Goal: Complete application form: Complete application form

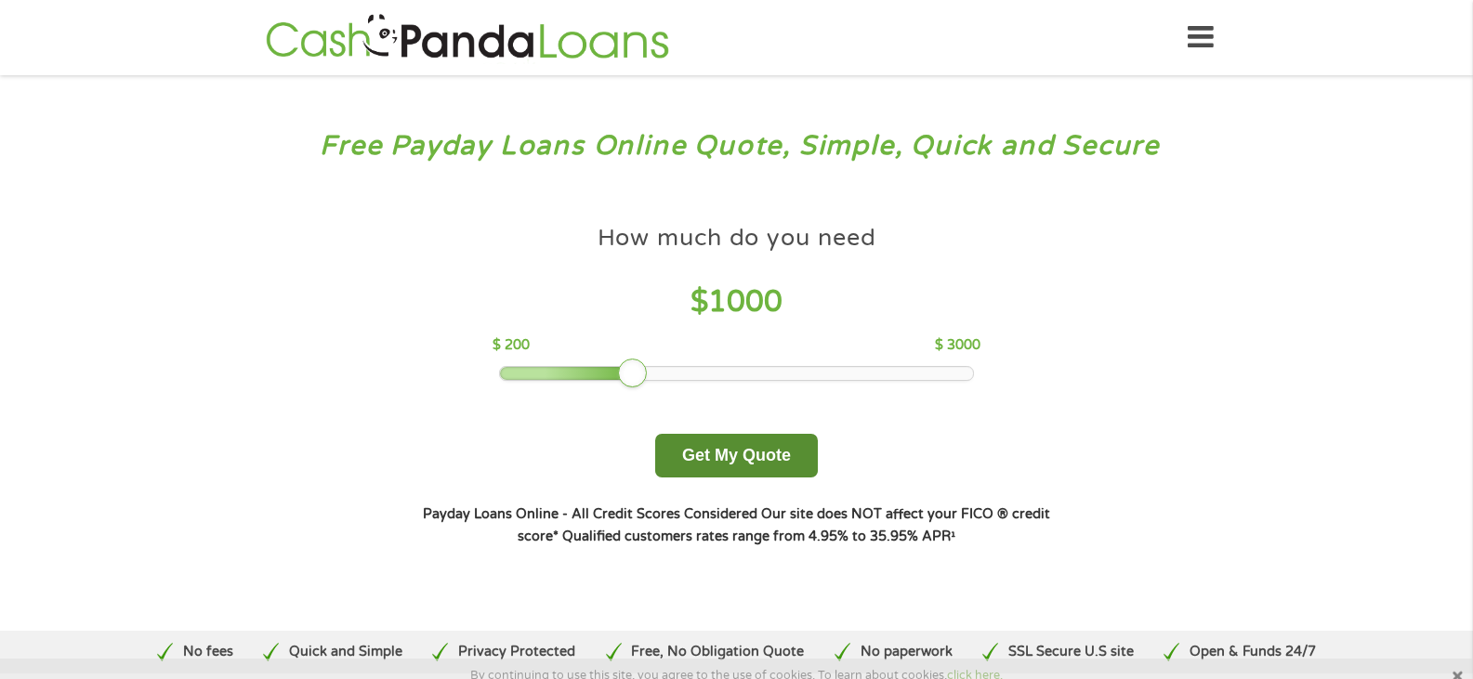
click at [695, 457] on button "Get My Quote" at bounding box center [736, 456] width 163 height 44
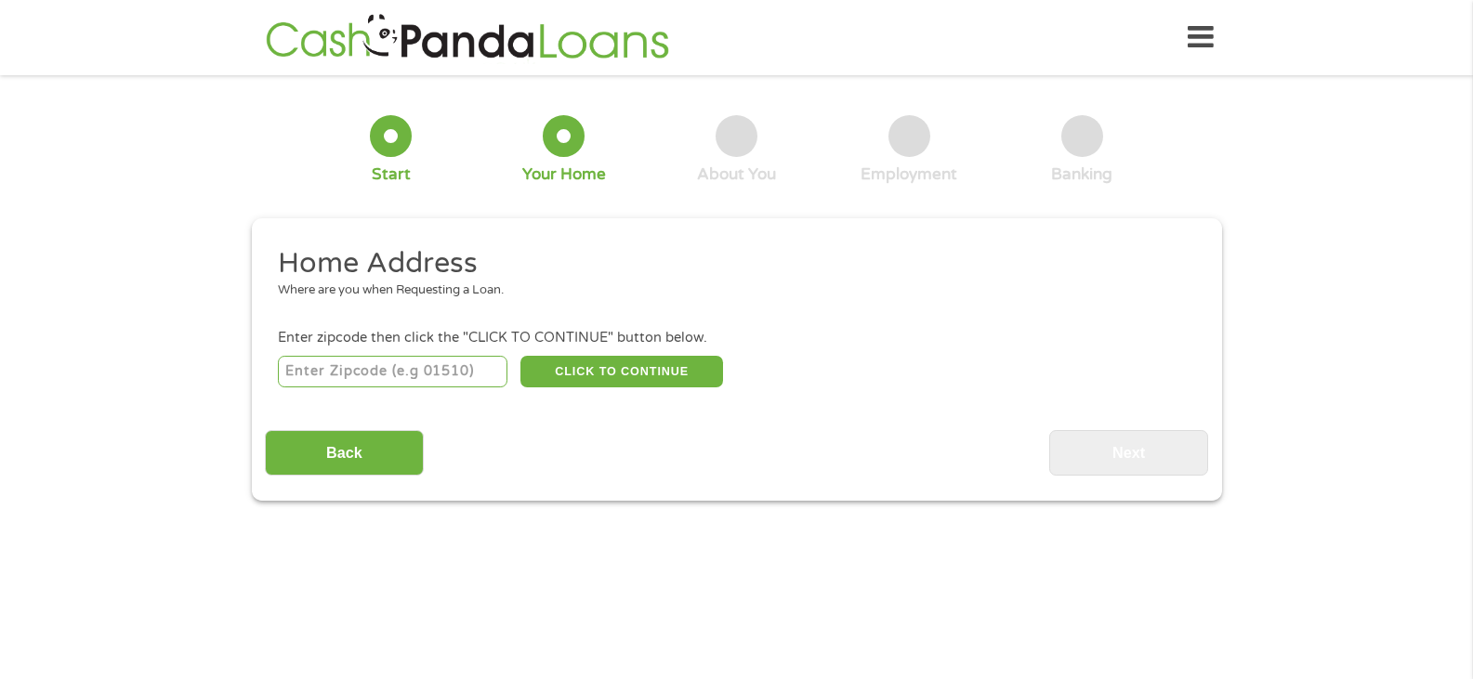
click at [446, 380] on input "number" at bounding box center [393, 372] width 230 height 32
type input "64133"
click at [591, 380] on button "CLICK TO CONTINUE" at bounding box center [621, 372] width 203 height 32
type input "64133"
type input "[US_STATE][GEOGRAPHIC_DATA]"
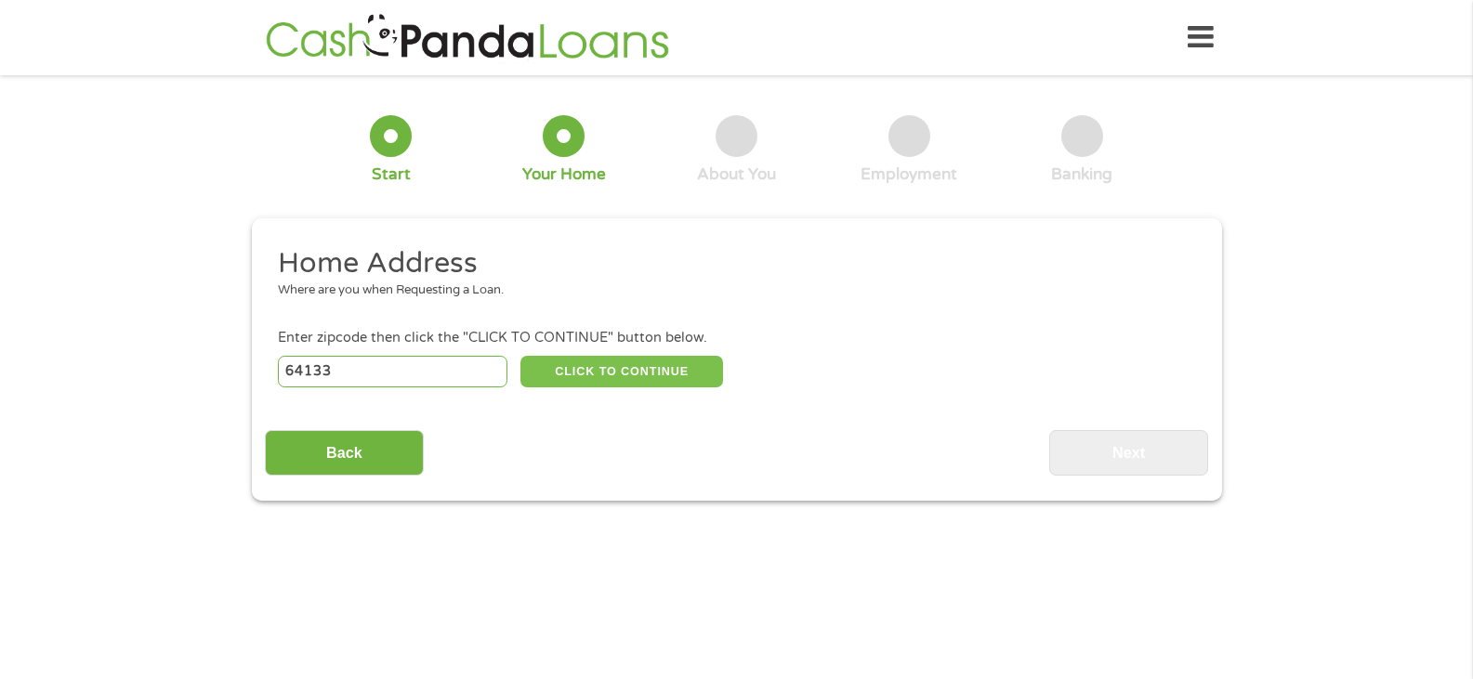
select select "[US_STATE]"
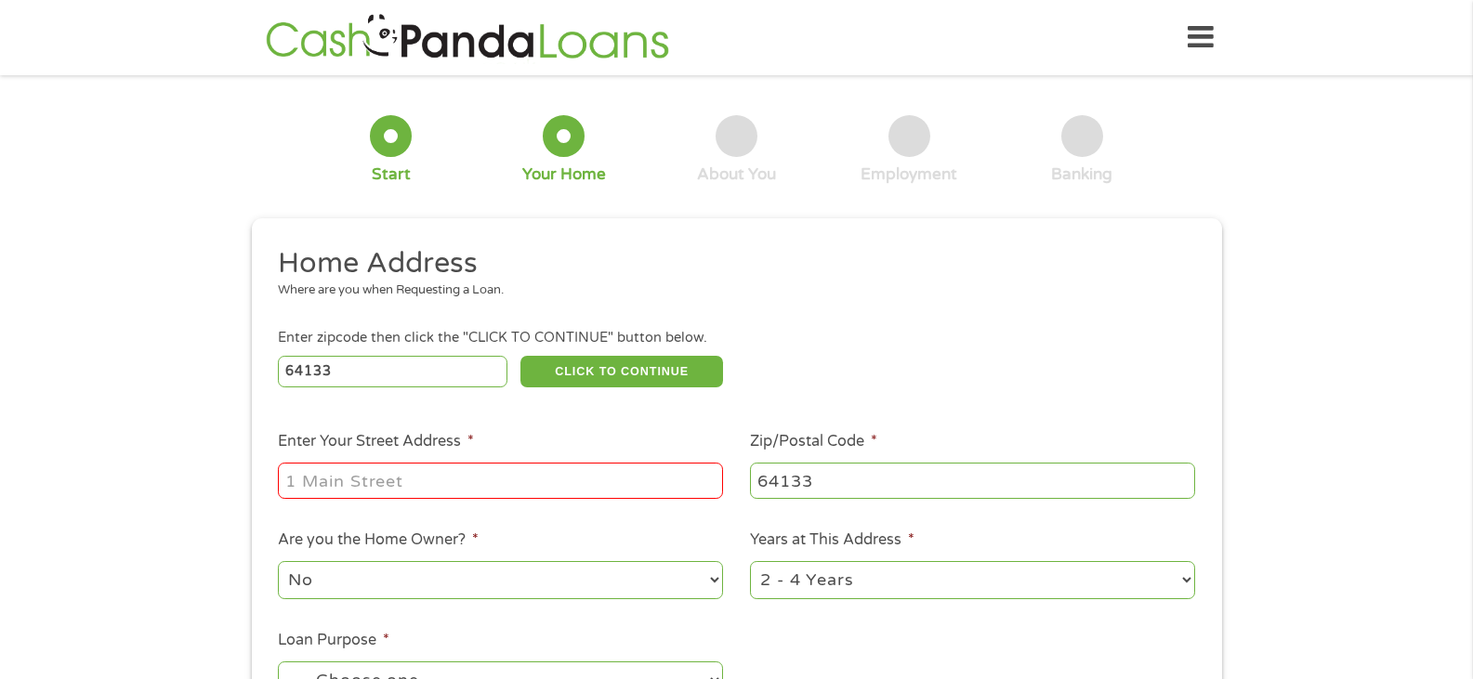
click at [504, 466] on input "Enter Your Street Address *" at bounding box center [500, 480] width 445 height 35
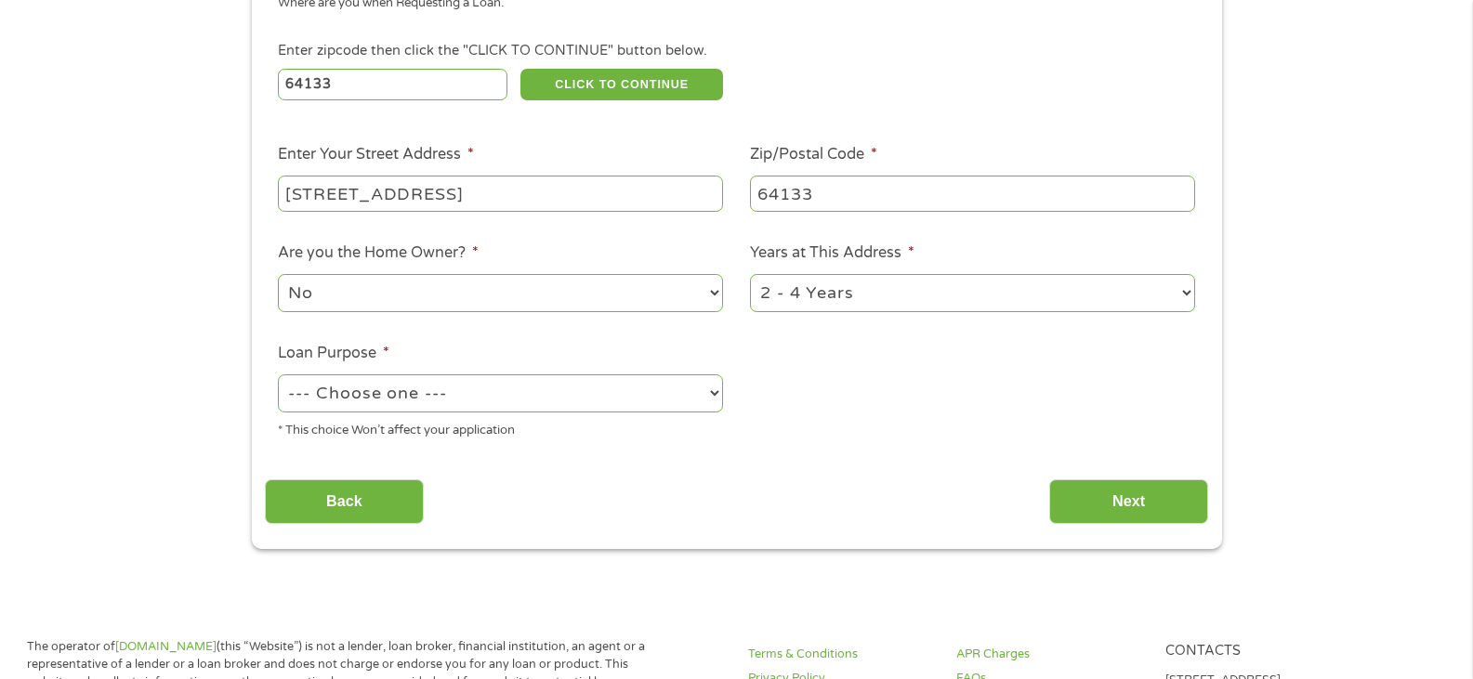
scroll to position [465, 0]
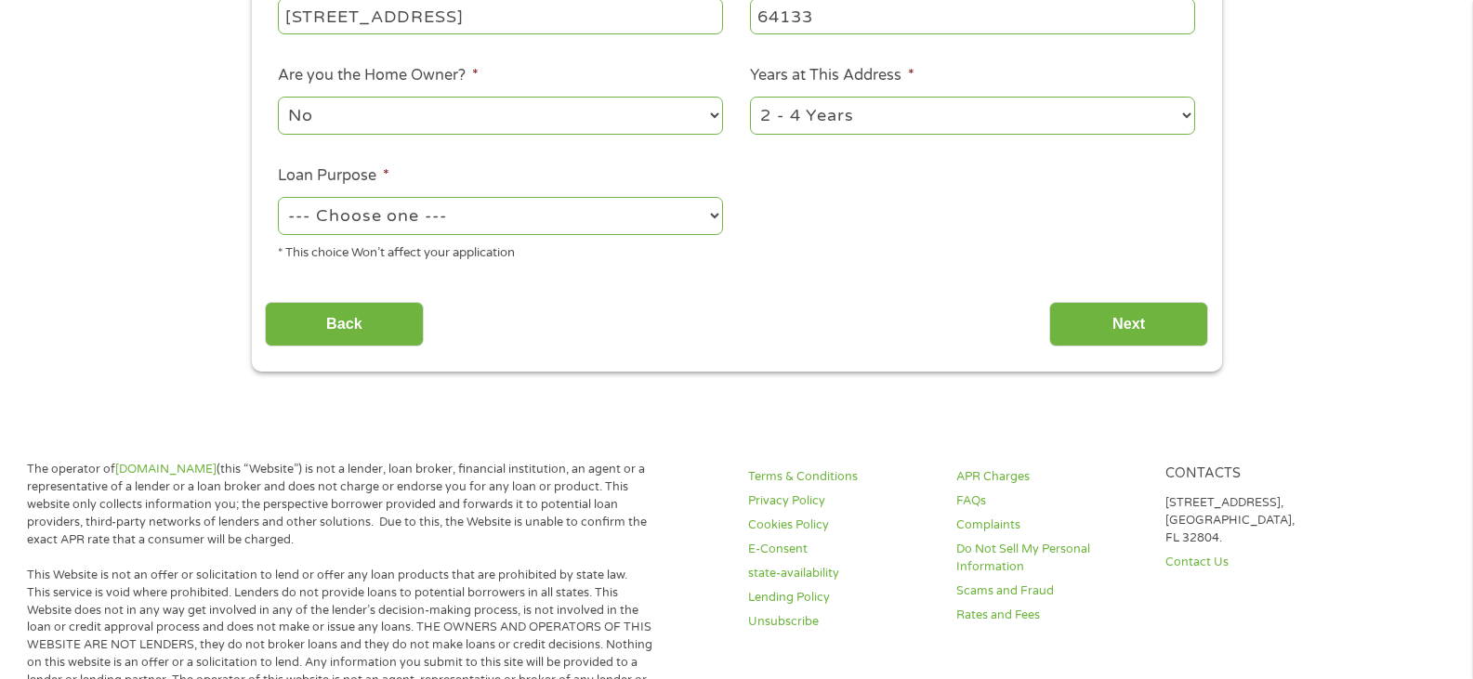
type input "[STREET_ADDRESS]"
click at [356, 212] on select "--- Choose one --- Pay Bills Debt Consolidation Home Improvement Major Purchase…" at bounding box center [500, 216] width 445 height 38
click at [278, 197] on select "--- Choose one --- Pay Bills Debt Consolidation Home Improvement Major Purchase…" at bounding box center [500, 216] width 445 height 38
click at [530, 204] on select "--- Choose one --- Pay Bills Debt Consolidation Home Improvement Major Purchase…" at bounding box center [500, 216] width 445 height 38
select select "homeimprovement"
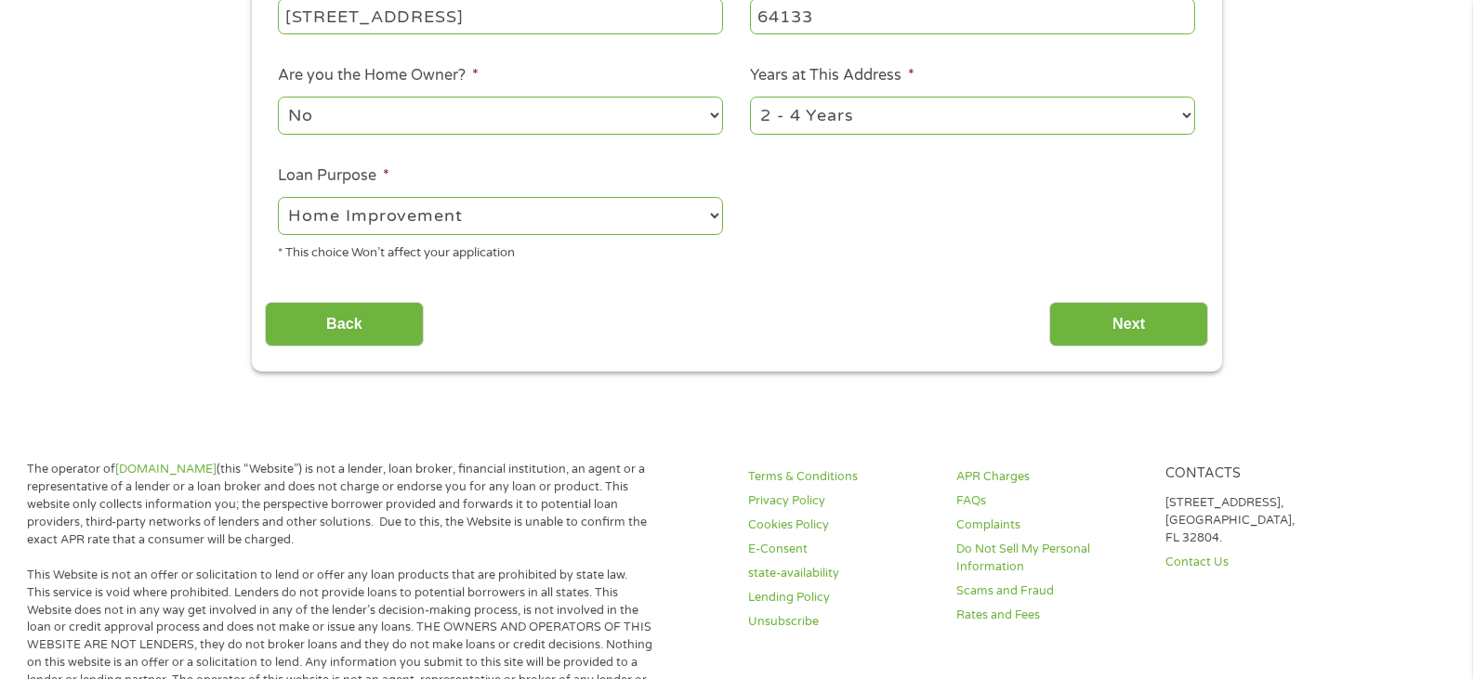
click at [278, 197] on select "--- Choose one --- Pay Bills Debt Consolidation Home Improvement Major Purchase…" at bounding box center [500, 216] width 445 height 38
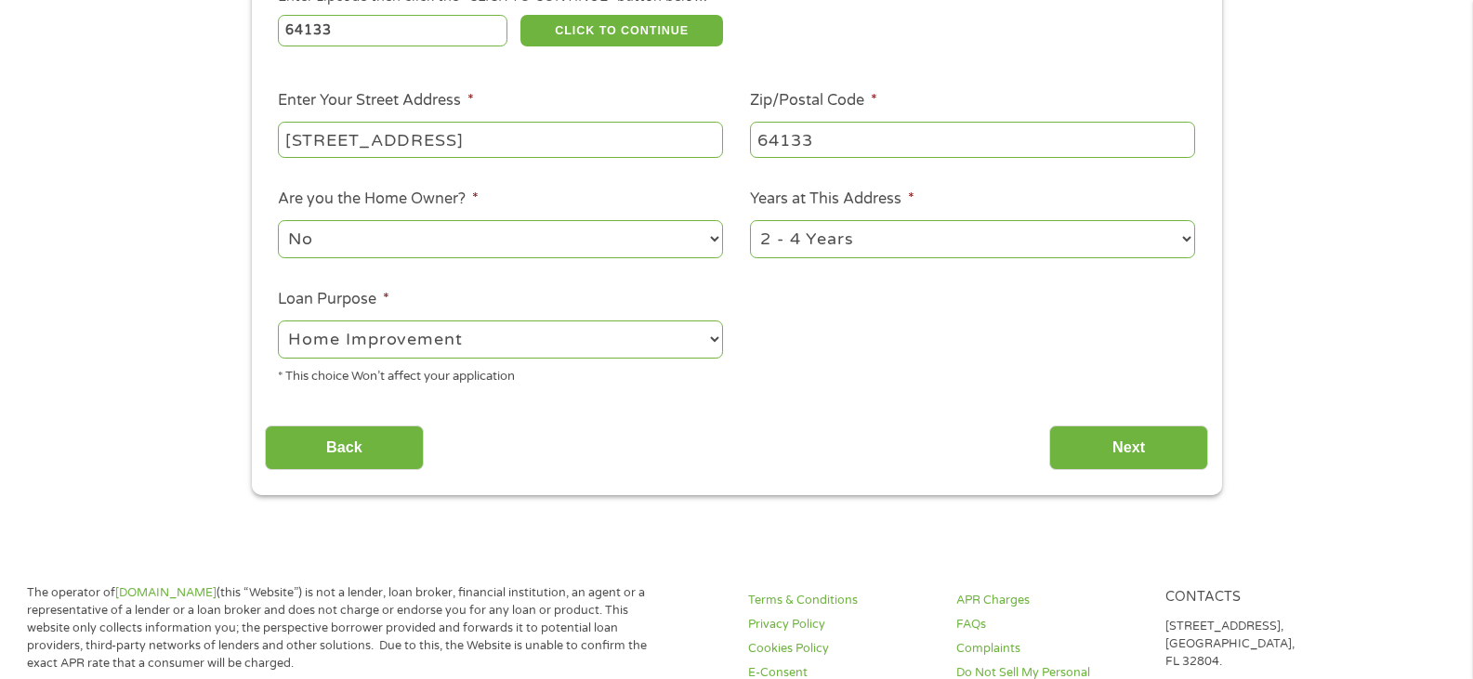
scroll to position [372, 0]
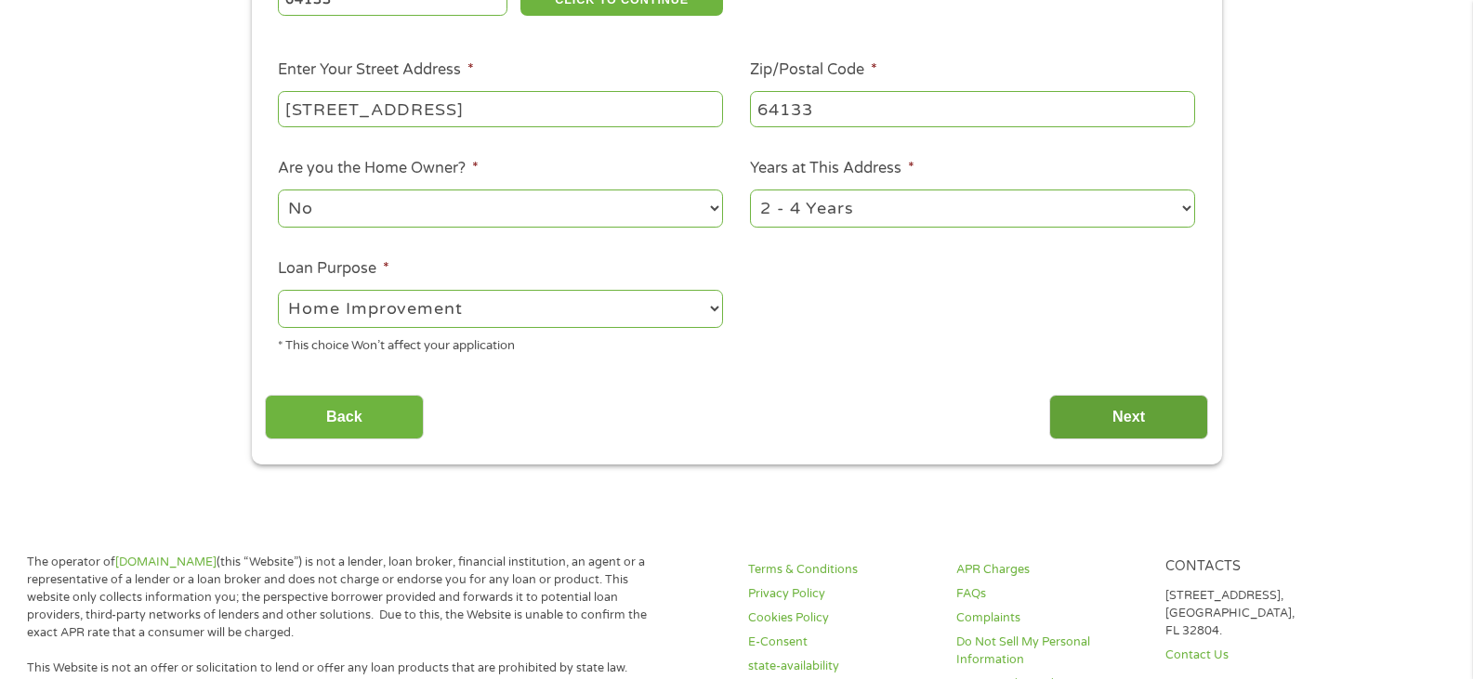
click at [1060, 399] on input "Next" at bounding box center [1128, 418] width 159 height 46
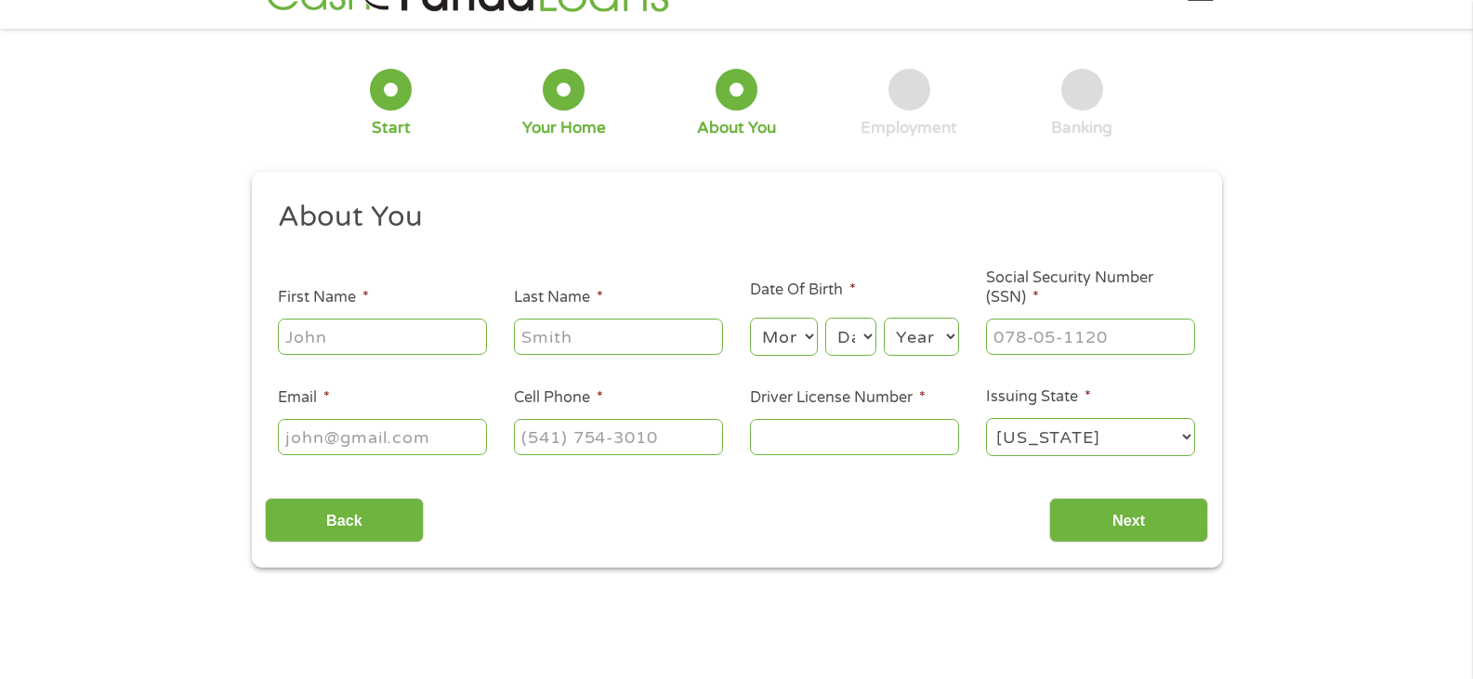
scroll to position [93, 0]
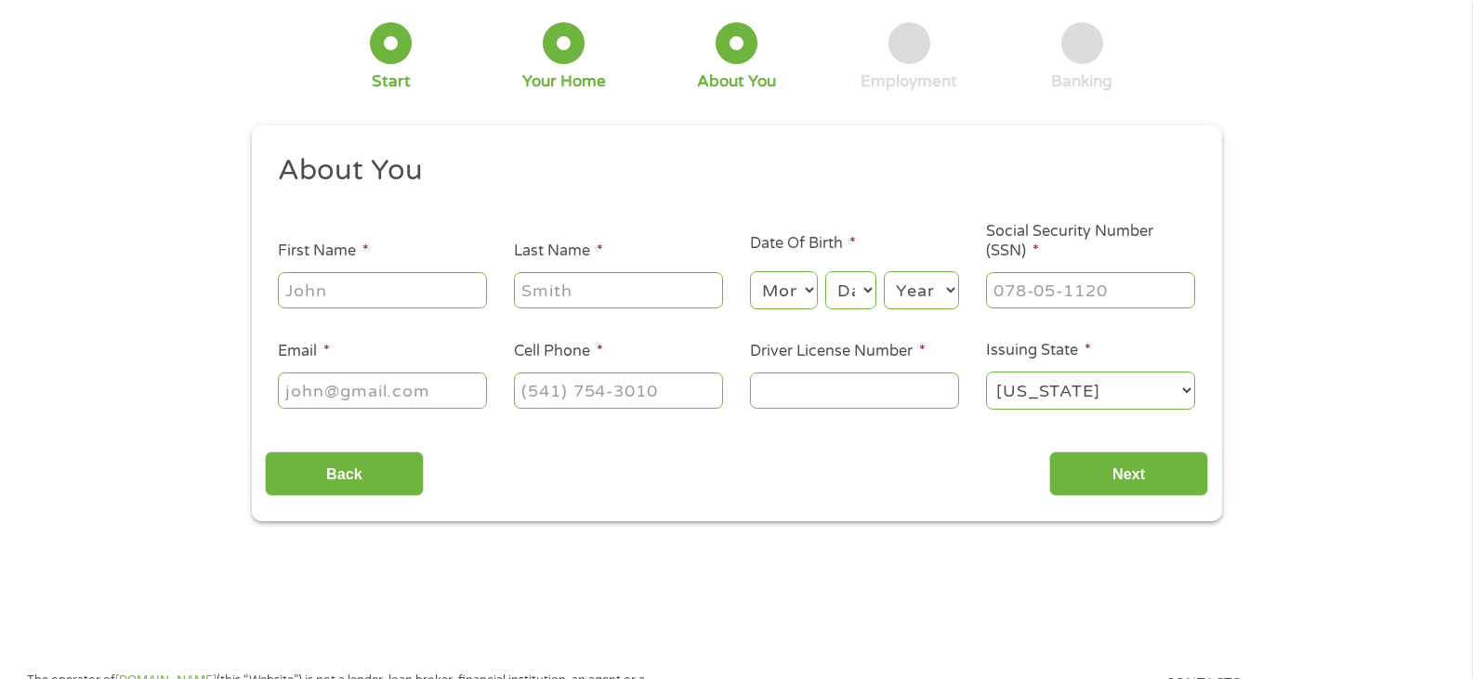
drag, startPoint x: 361, startPoint y: 245, endPoint x: 358, endPoint y: 265, distance: 19.7
click at [361, 249] on span "*" at bounding box center [365, 251] width 10 height 19
click at [361, 272] on input "First Name *" at bounding box center [382, 289] width 209 height 35
click at [356, 274] on input "First Name *" at bounding box center [382, 289] width 209 height 35
click at [356, 280] on input "First Name *" at bounding box center [382, 289] width 209 height 35
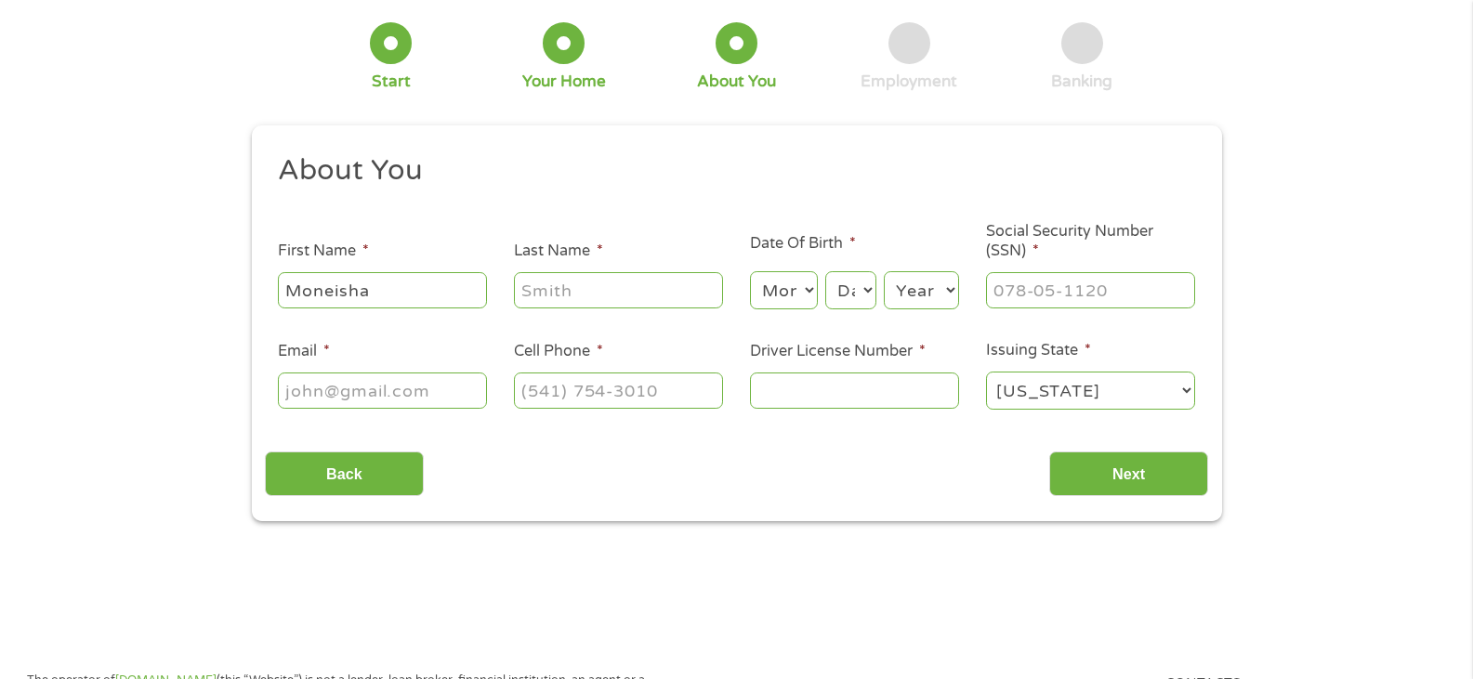
type input "Moneisha"
type input "[PERSON_NAME]"
click at [777, 298] on select "Month 1 2 3 4 5 6 7 8 9 10 11 12" at bounding box center [784, 290] width 68 height 38
select select "4"
click at [750, 271] on select "Month 1 2 3 4 5 6 7 8 9 10 11 12" at bounding box center [784, 290] width 68 height 38
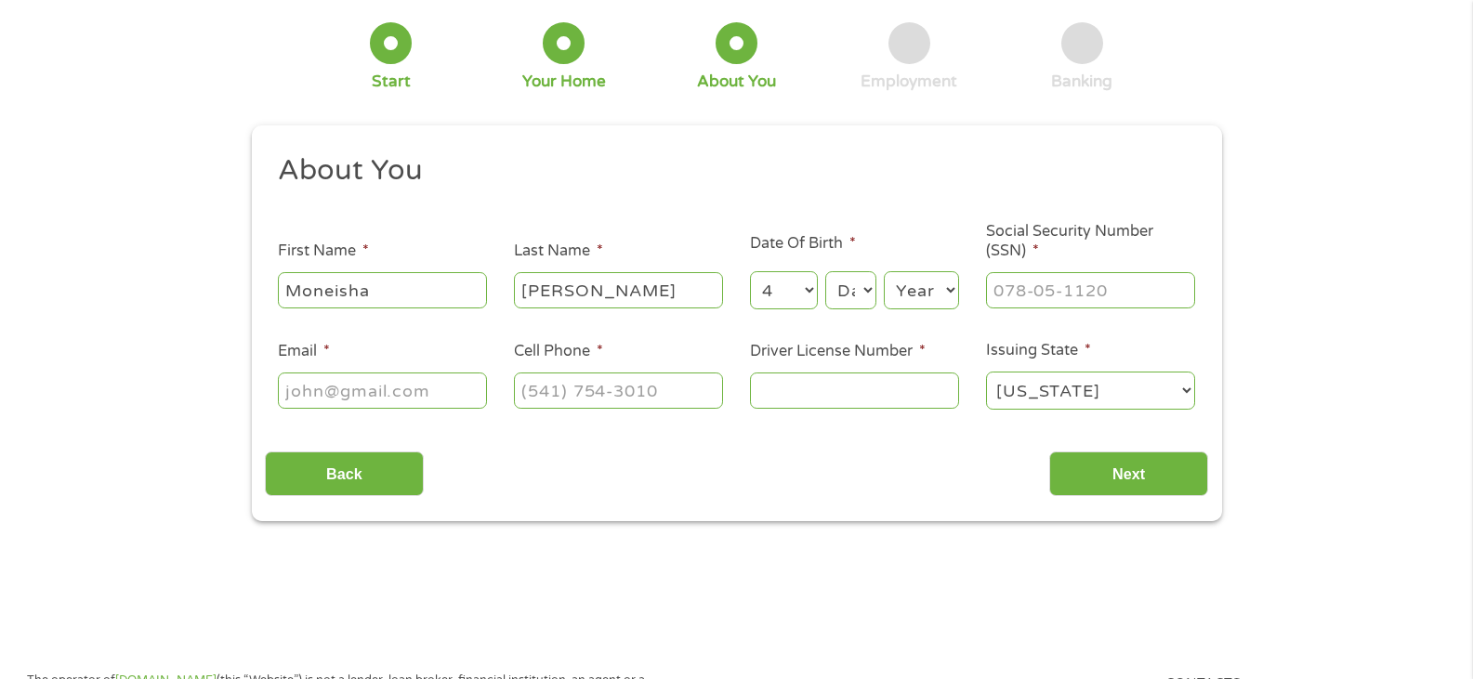
click at [857, 293] on select "Day 1 2 3 4 5 6 7 8 9 10 11 12 13 14 15 16 17 18 19 20 21 22 23 24 25 26 27 28 …" at bounding box center [850, 290] width 50 height 38
select select "7"
click at [825, 271] on select "Day 1 2 3 4 5 6 7 8 9 10 11 12 13 14 15 16 17 18 19 20 21 22 23 24 25 26 27 28 …" at bounding box center [850, 290] width 50 height 38
click at [932, 276] on select "Year [DATE] 2006 2005 2004 2003 2002 2001 2000 1999 1998 1997 1996 1995 1994 19…" at bounding box center [921, 290] width 75 height 38
select select "1993"
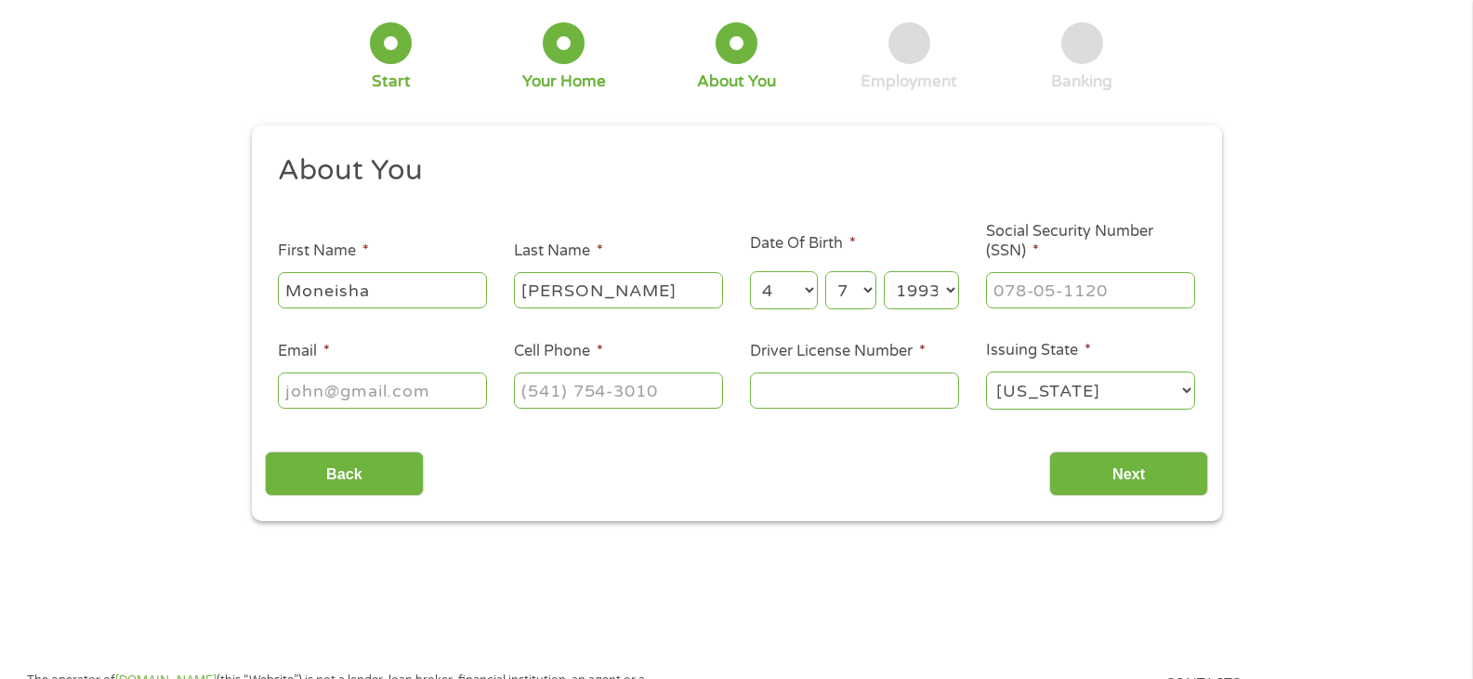
click at [884, 271] on select "Year [DATE] 2006 2005 2004 2003 2002 2001 2000 1999 1998 1997 1996 1995 1994 19…" at bounding box center [921, 290] width 75 height 38
click at [1054, 307] on input "___-__-____" at bounding box center [1090, 289] width 209 height 35
type input "489-08-5487"
click at [436, 389] on input "Email *" at bounding box center [382, 390] width 209 height 35
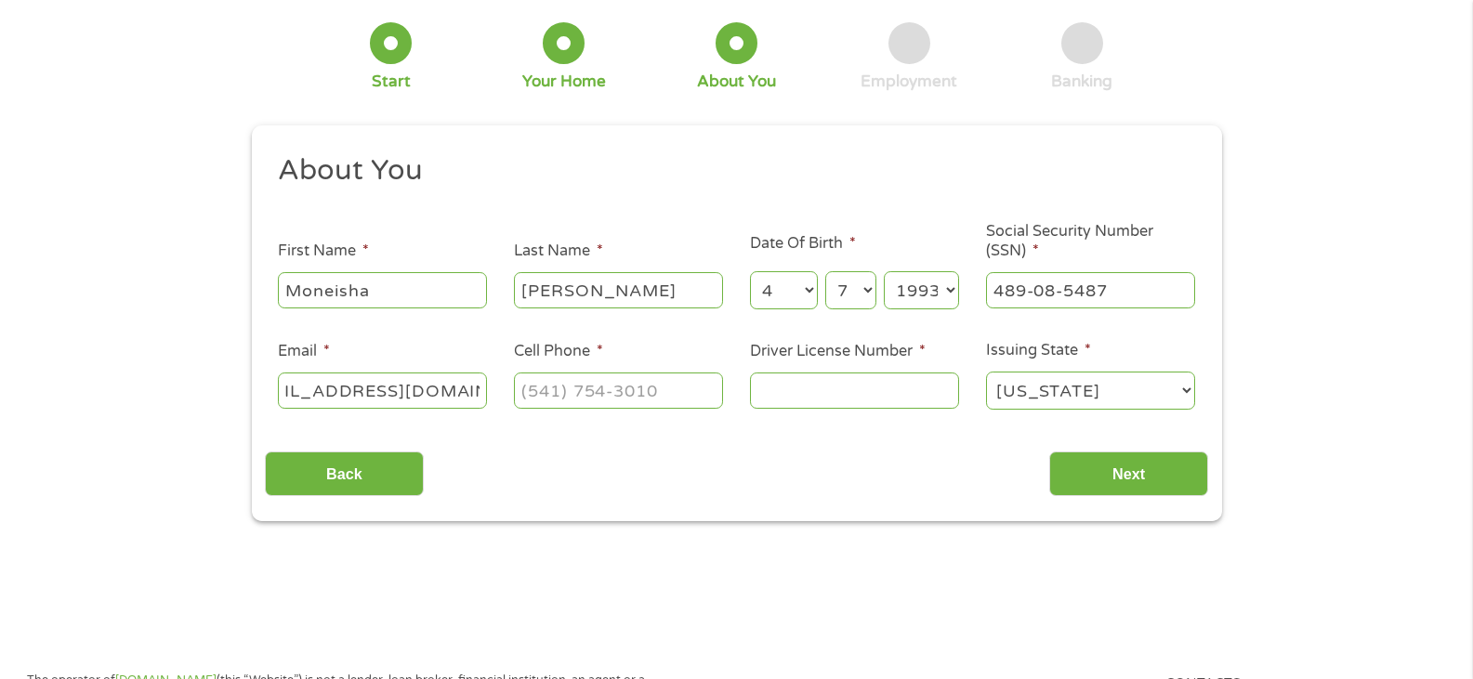
type input "[EMAIL_ADDRESS][DOMAIN_NAME]"
type input "[PHONE_NUMBER]"
click at [872, 382] on input "Driver License Number *" at bounding box center [854, 390] width 209 height 35
type input "V213085022"
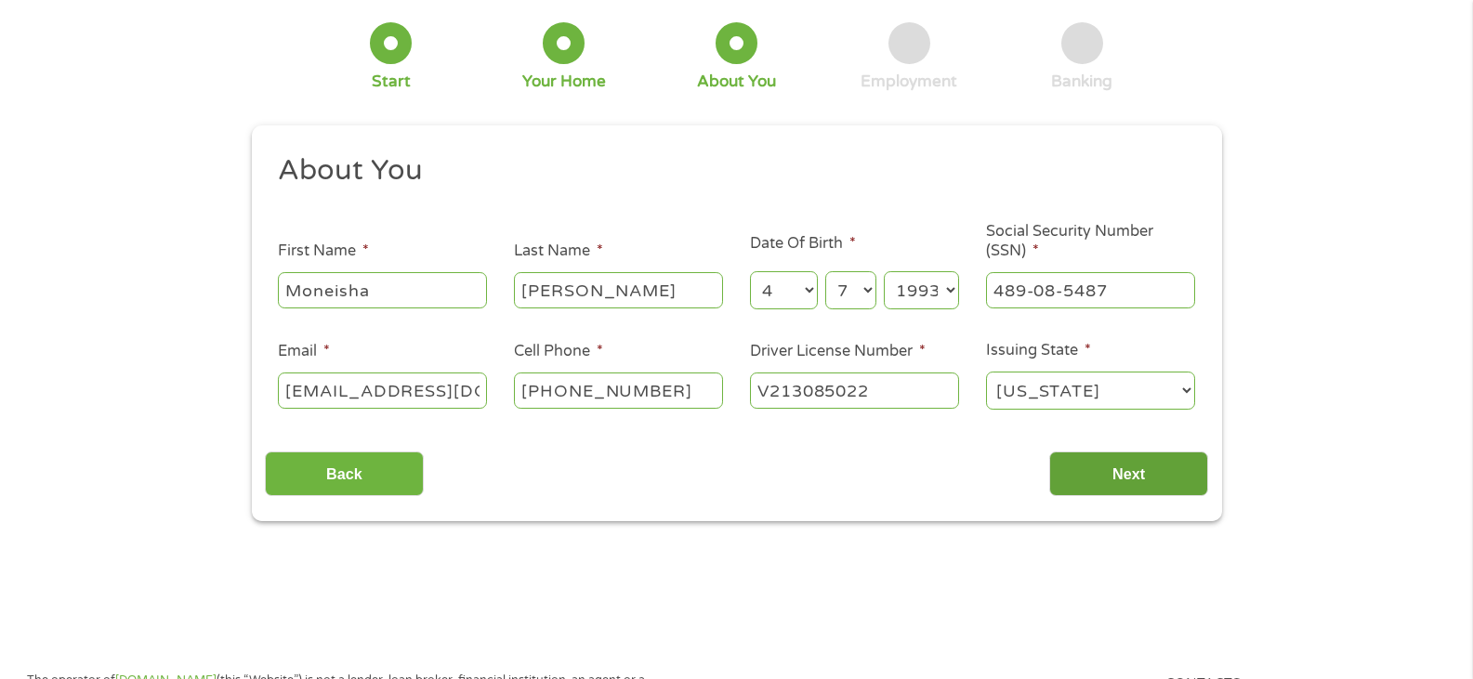
click at [1071, 463] on input "Next" at bounding box center [1128, 475] width 159 height 46
click at [1126, 478] on input "Next" at bounding box center [1128, 475] width 159 height 46
click at [1122, 475] on input "Next" at bounding box center [1128, 475] width 159 height 46
click at [1182, 483] on input "Next" at bounding box center [1128, 475] width 159 height 46
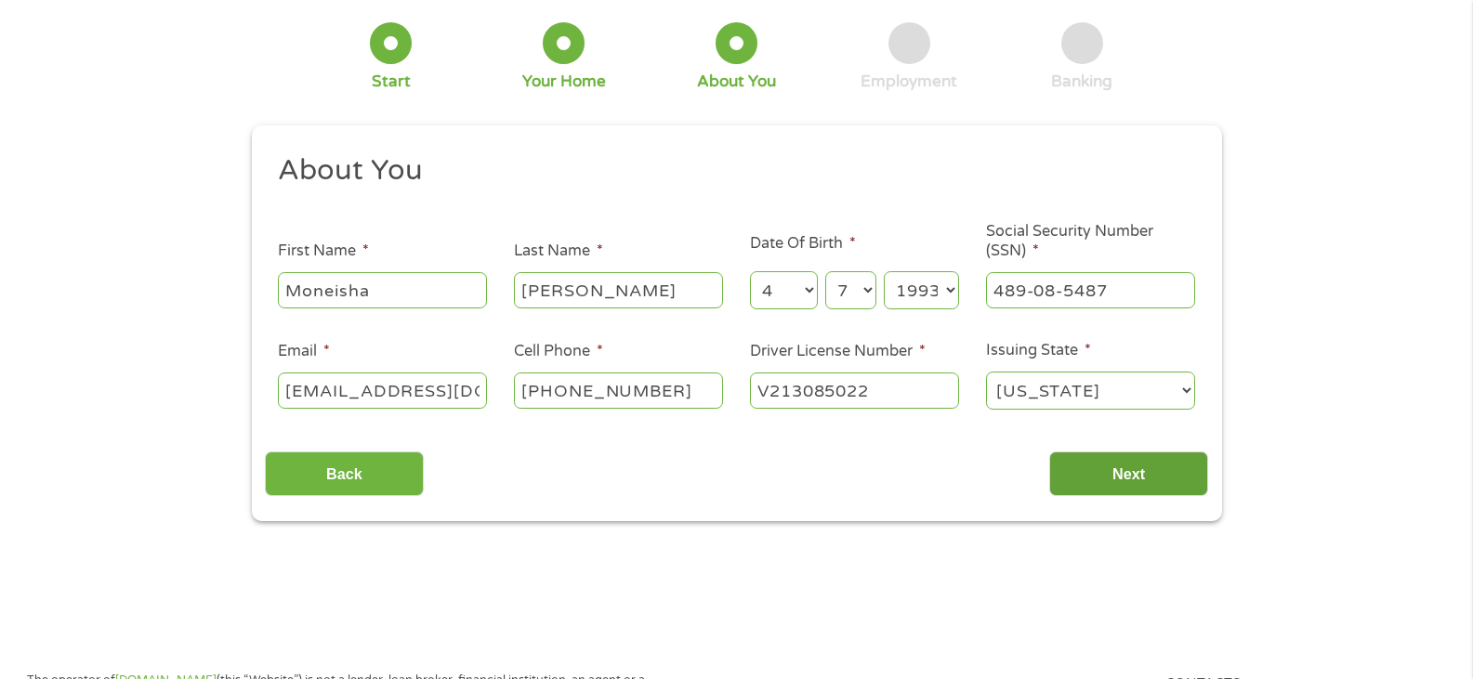
click at [1182, 483] on input "Next" at bounding box center [1128, 475] width 159 height 46
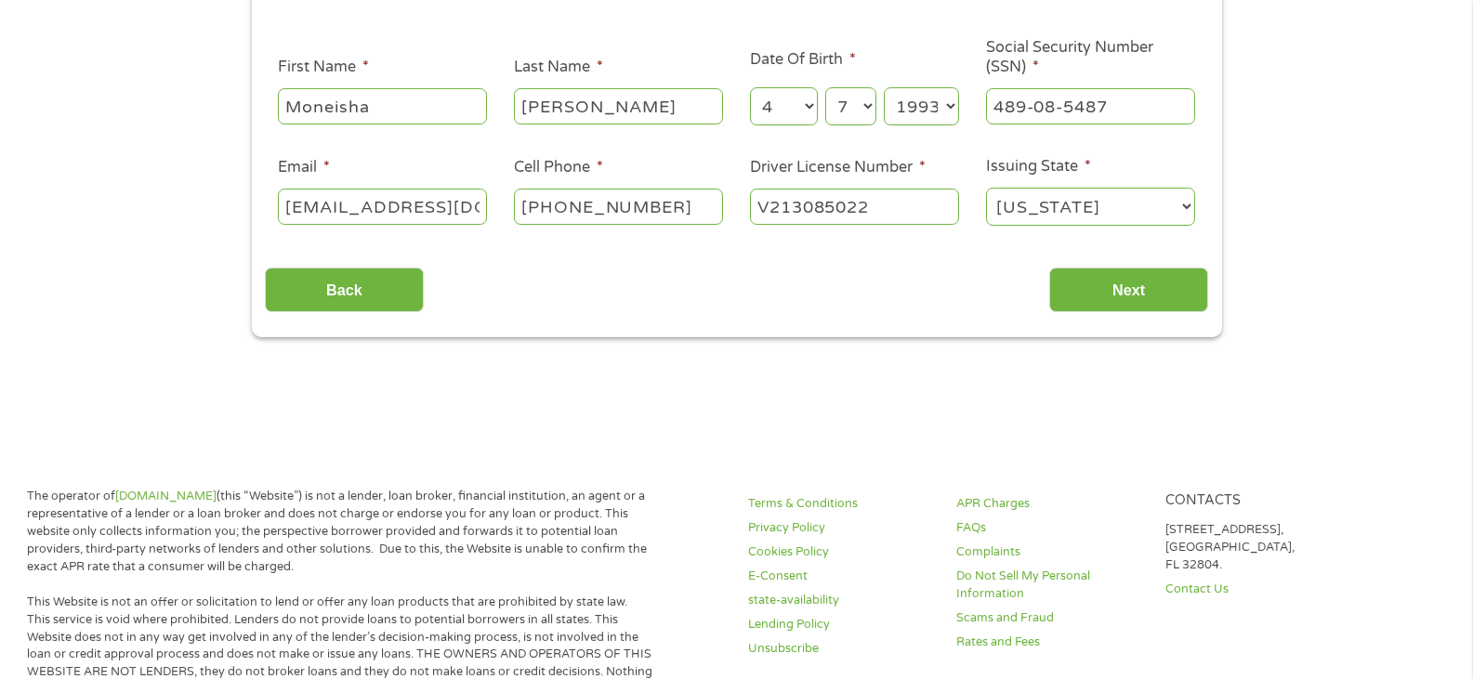
scroll to position [186, 0]
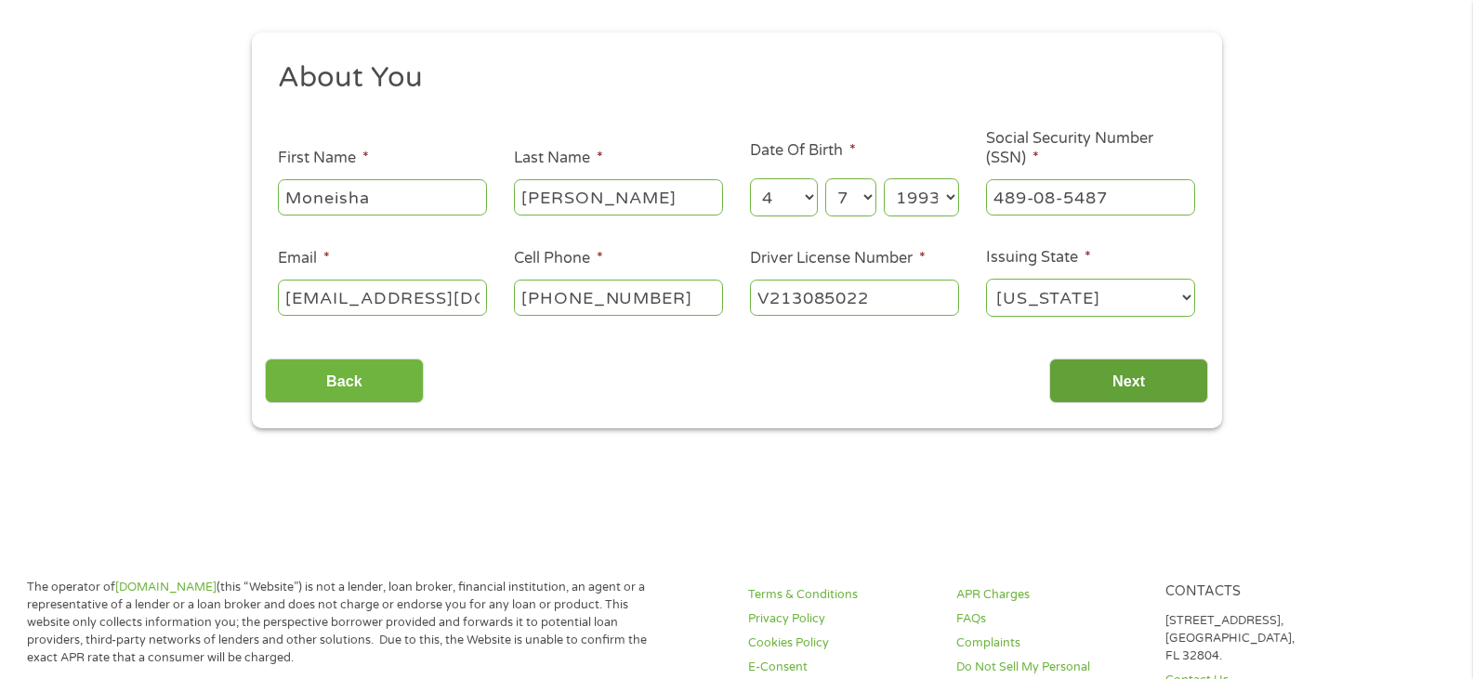
click at [1105, 385] on input "Next" at bounding box center [1128, 382] width 159 height 46
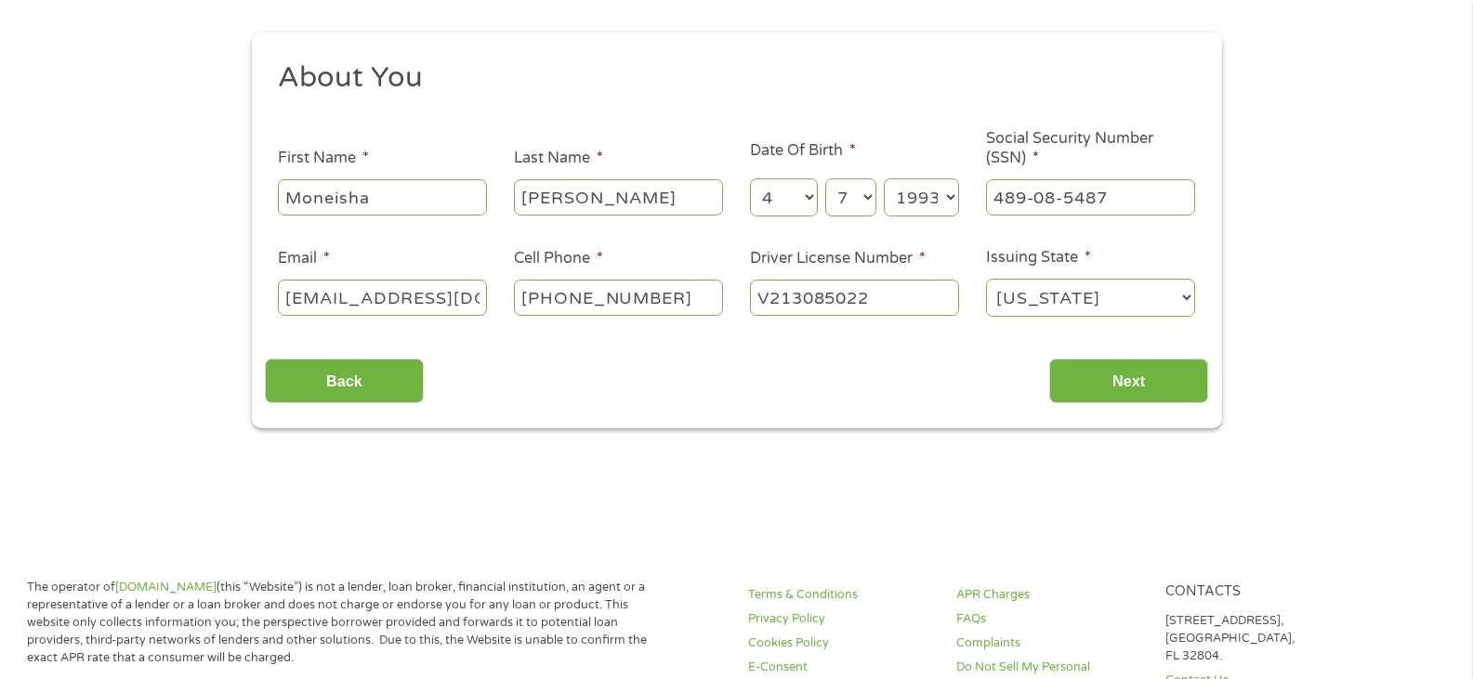
click at [886, 306] on input "V213085022" at bounding box center [854, 297] width 209 height 35
click at [1136, 386] on input "Next" at bounding box center [1128, 382] width 159 height 46
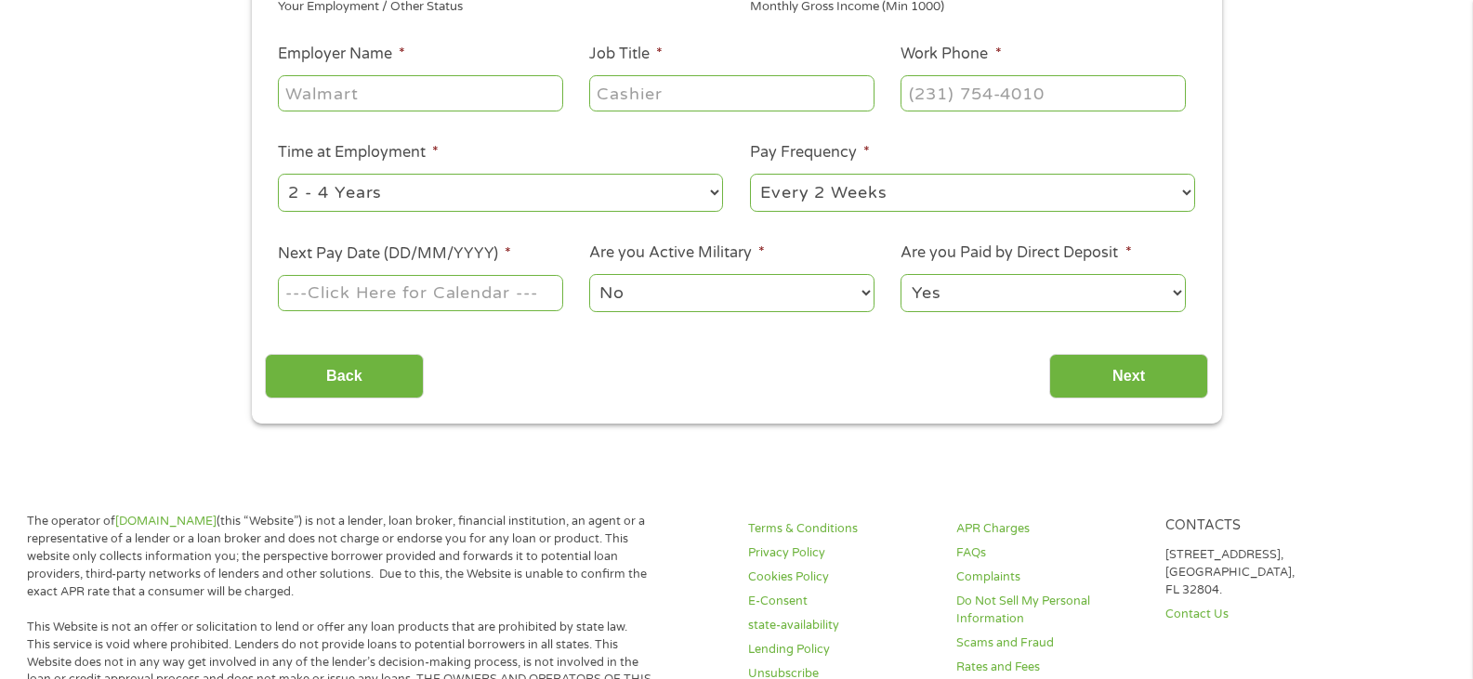
scroll to position [279, 0]
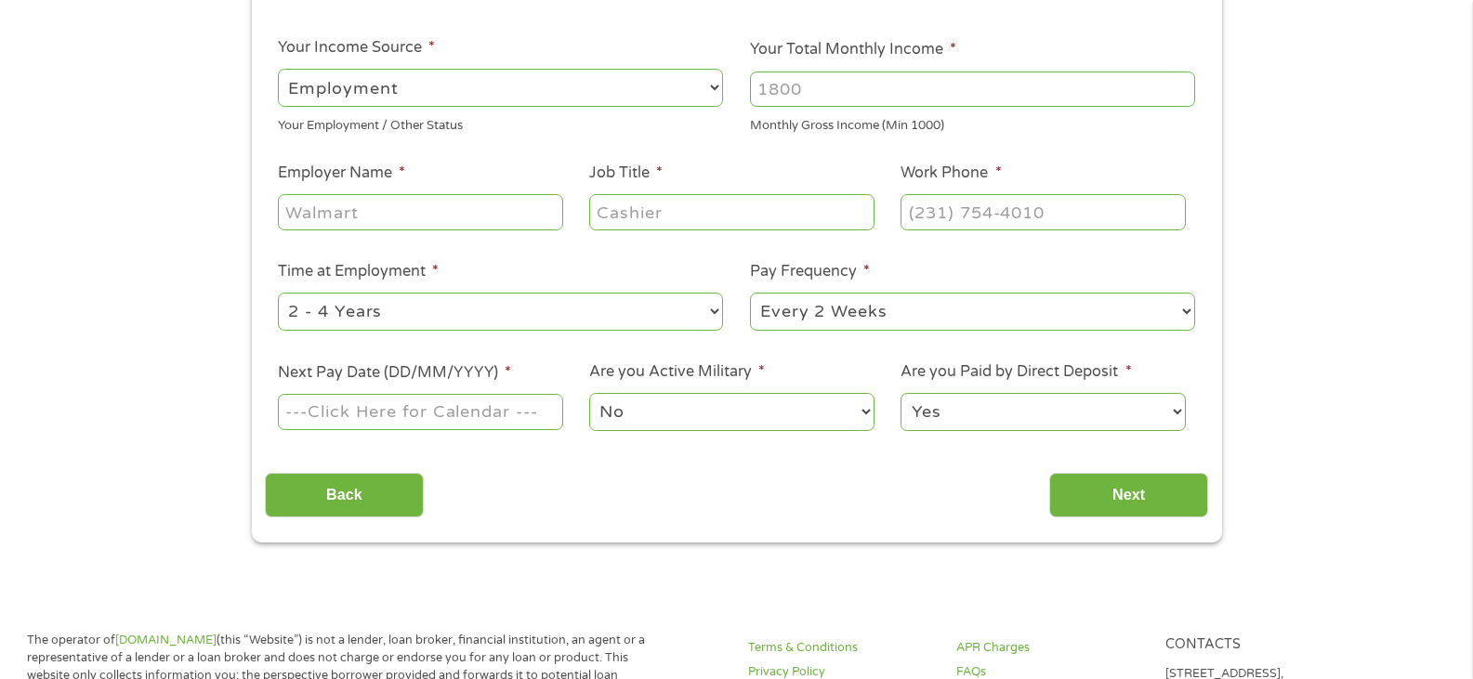
click at [858, 102] on input "Your Total Monthly Income *" at bounding box center [972, 89] width 445 height 35
type input "2210"
click at [466, 209] on input "Employer Name *" at bounding box center [420, 211] width 284 height 35
type input "[PERSON_NAME] and Recreation"
click at [793, 219] on input "Job Title *" at bounding box center [731, 211] width 284 height 35
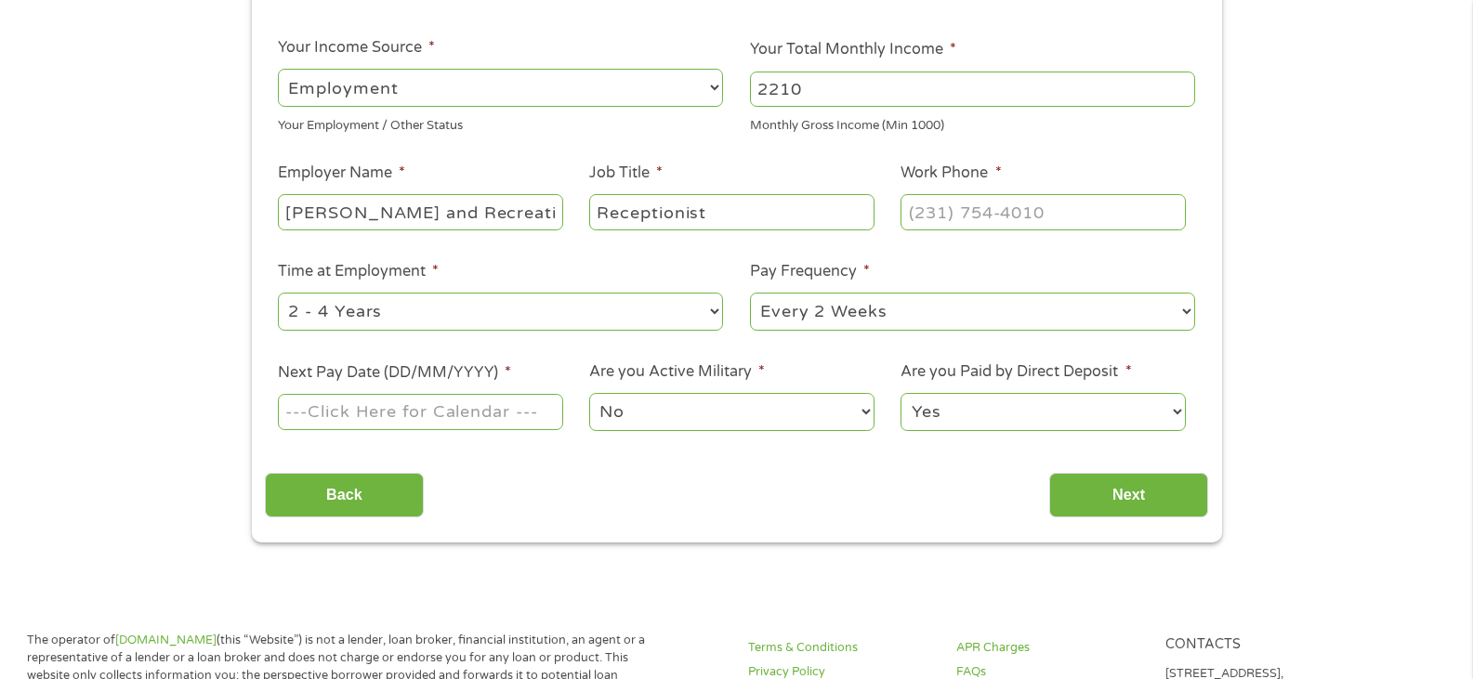
type input "Receptionist"
click at [968, 208] on input "(___) ___-____" at bounding box center [1042, 211] width 284 height 35
type input "[PHONE_NUMBER]"
click at [522, 425] on input "Next Pay Date (DD/MM/YYYY) *" at bounding box center [420, 411] width 284 height 35
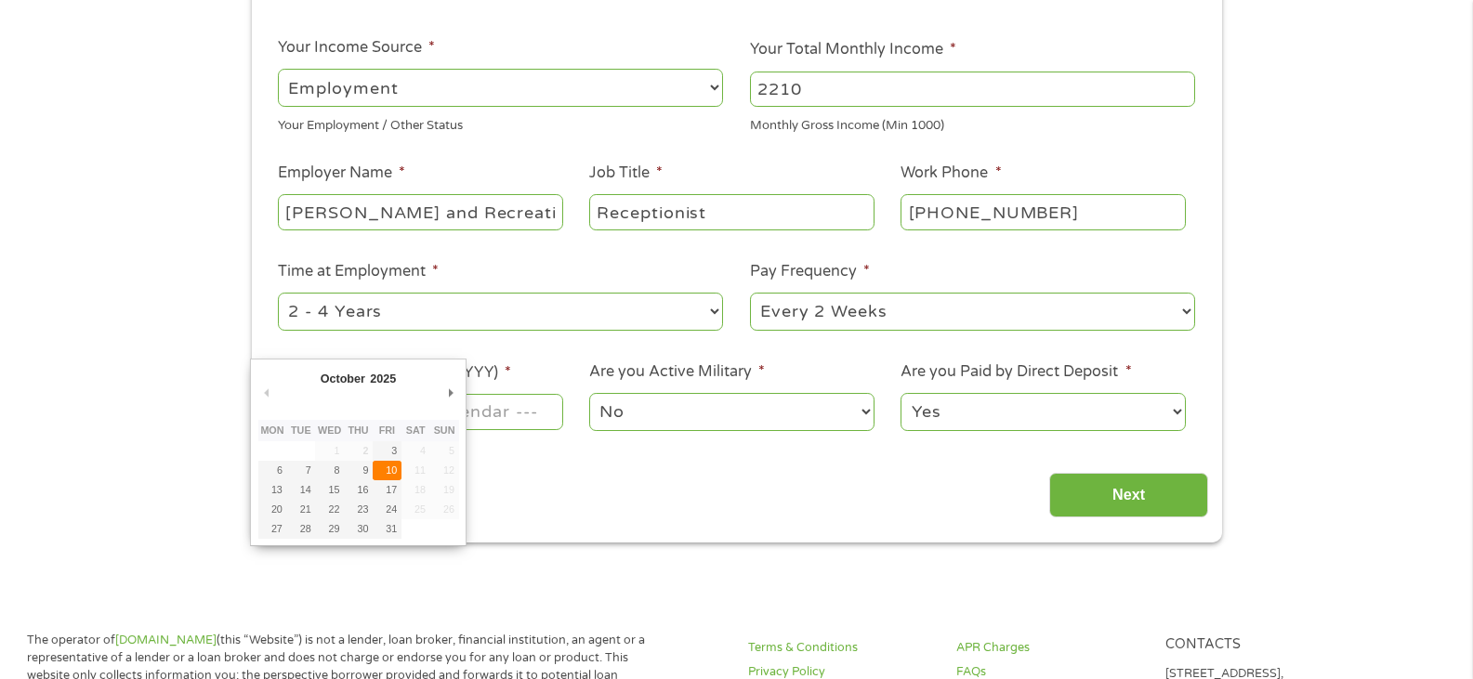
type input "[DATE]"
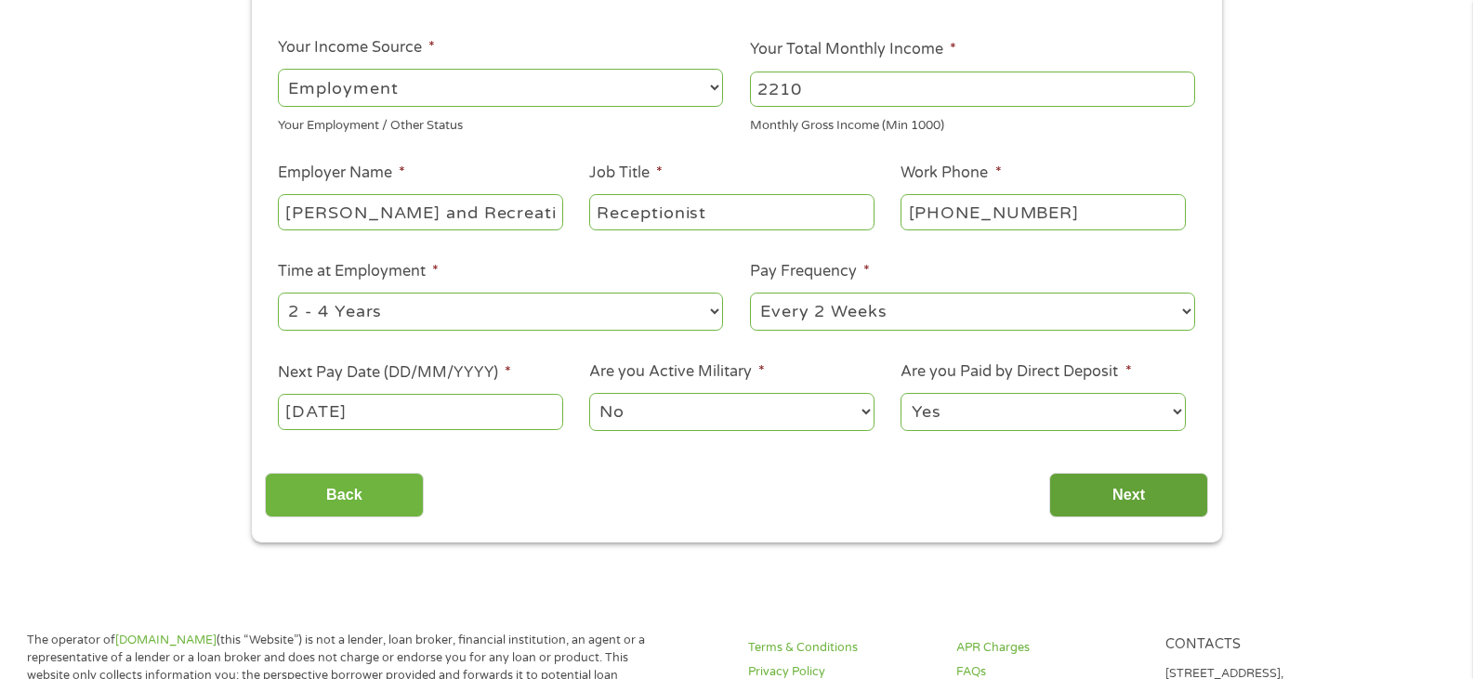
click at [1099, 483] on input "Next" at bounding box center [1128, 496] width 159 height 46
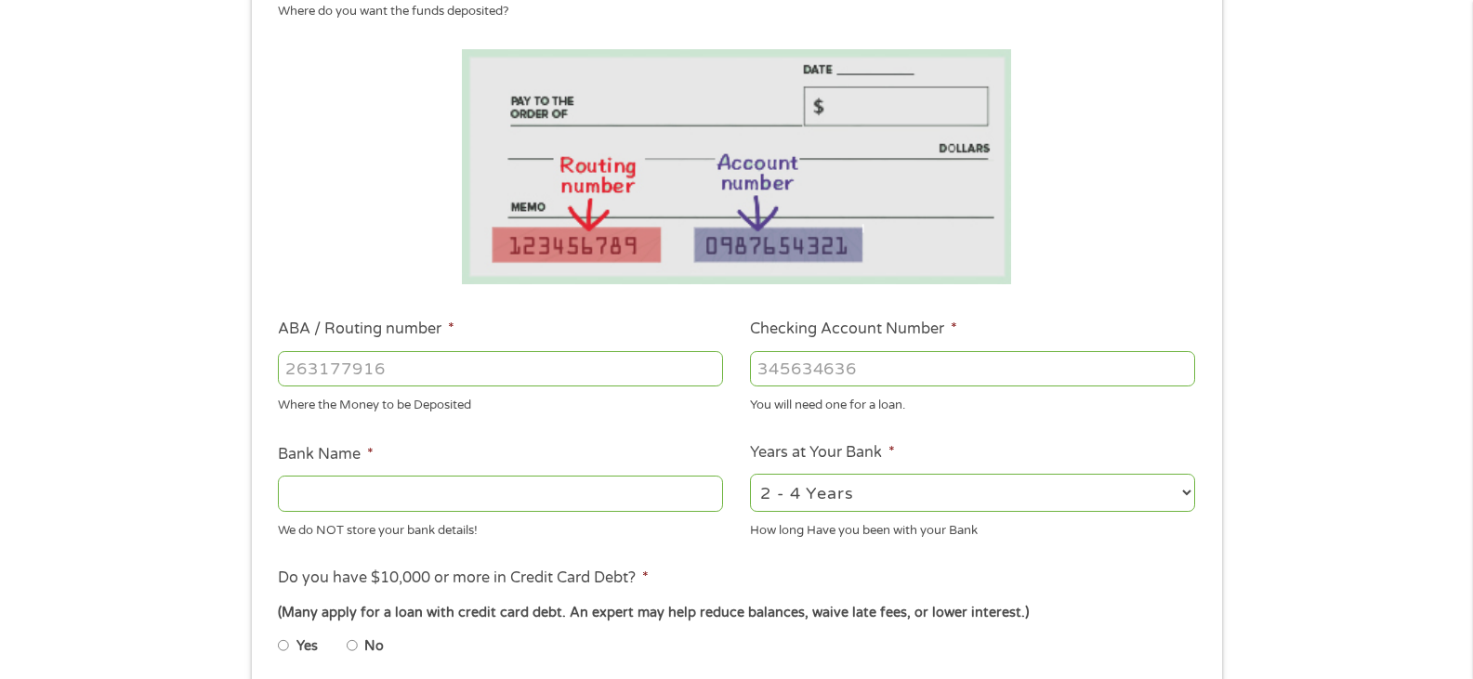
click at [507, 361] on input "ABA / Routing number *" at bounding box center [500, 368] width 445 height 35
type input "031101279"
type input "THE BANCORP BANK"
type input "031101279"
click at [787, 376] on input "Checking Account Number *" at bounding box center [972, 368] width 445 height 35
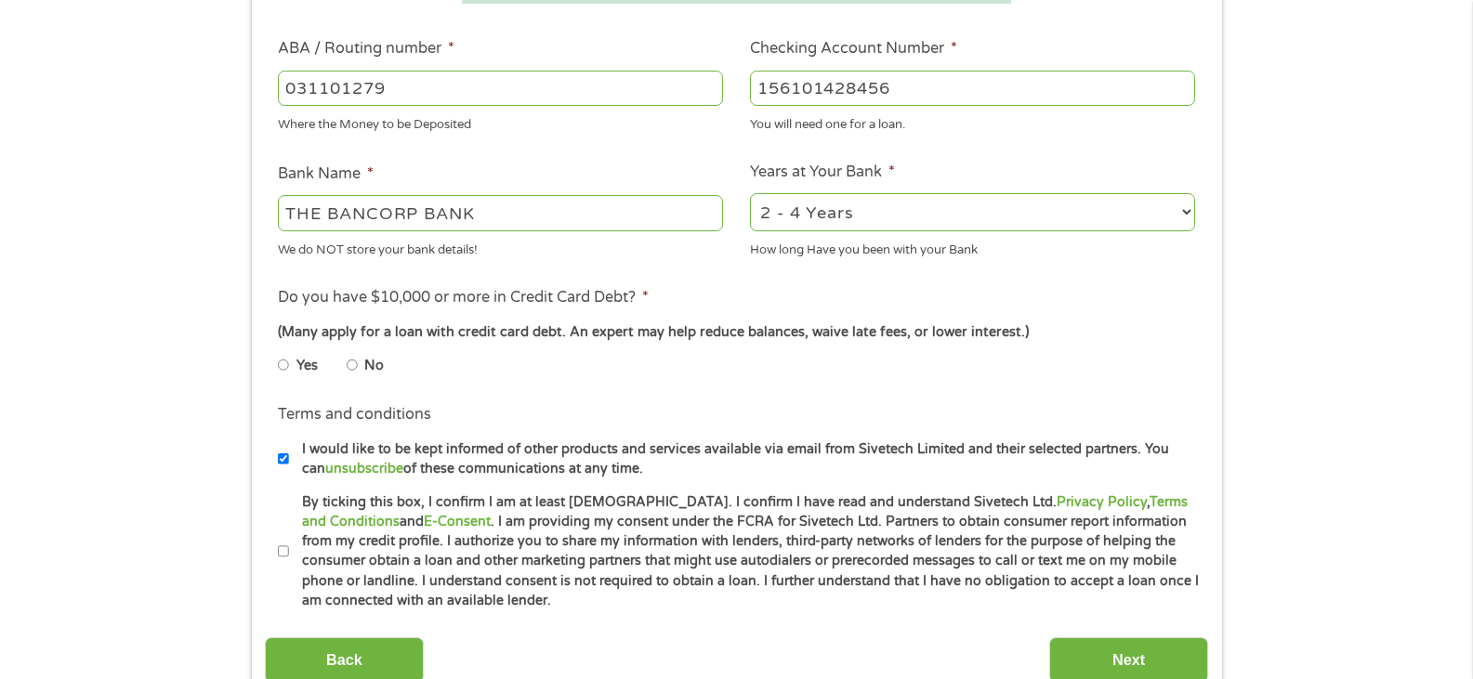
scroll to position [650, 0]
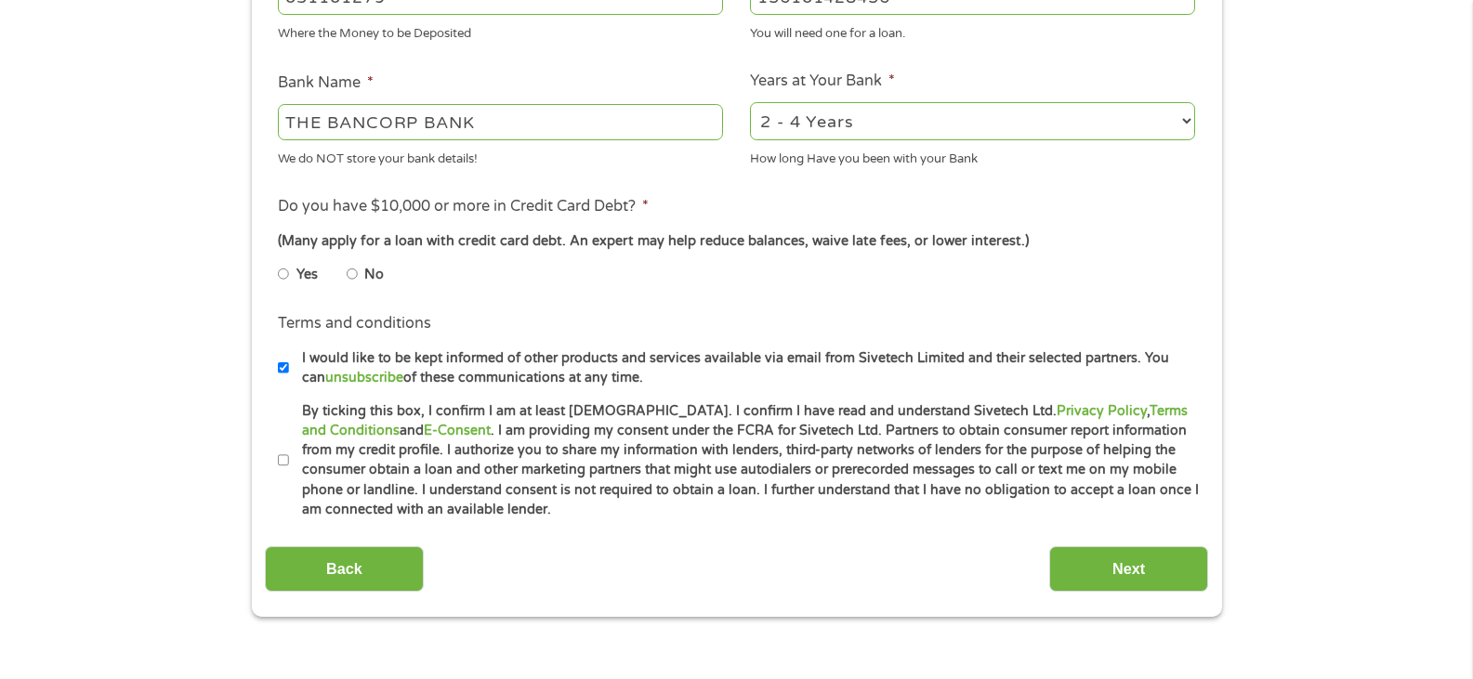
type input "156101428456"
click at [353, 267] on input "No" at bounding box center [352, 274] width 11 height 30
radio input "true"
click at [279, 459] on input "By ticking this box, I confirm I am at least [DEMOGRAPHIC_DATA]. I confirm I ha…" at bounding box center [283, 461] width 11 height 30
checkbox input "true"
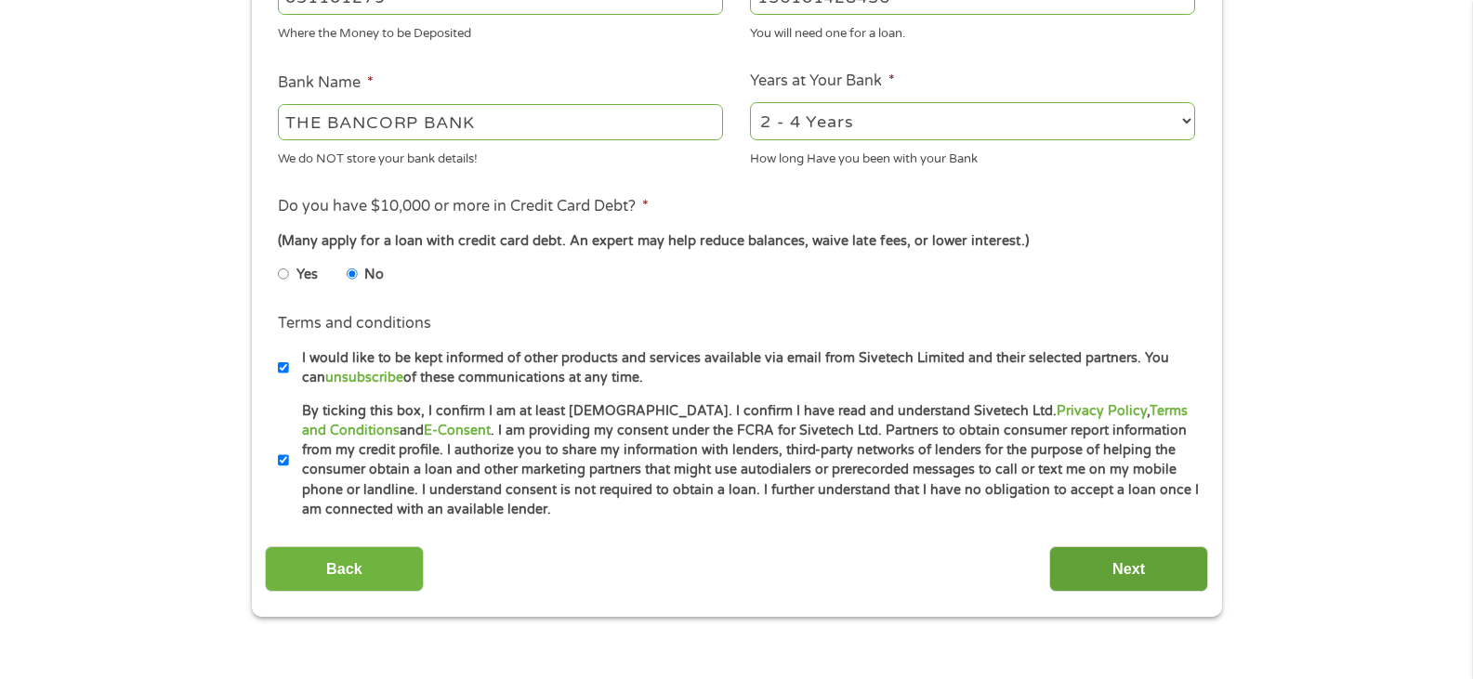
click at [1136, 560] on input "Next" at bounding box center [1128, 569] width 159 height 46
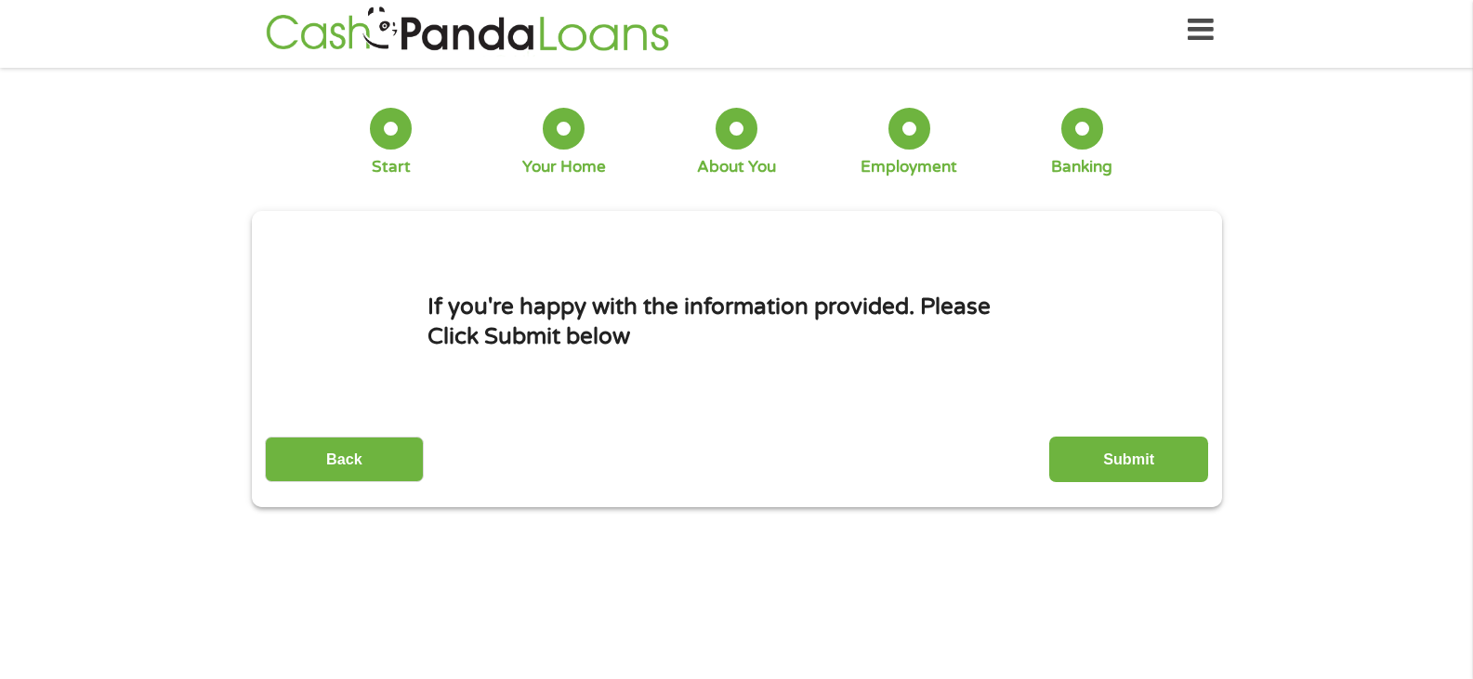
scroll to position [0, 0]
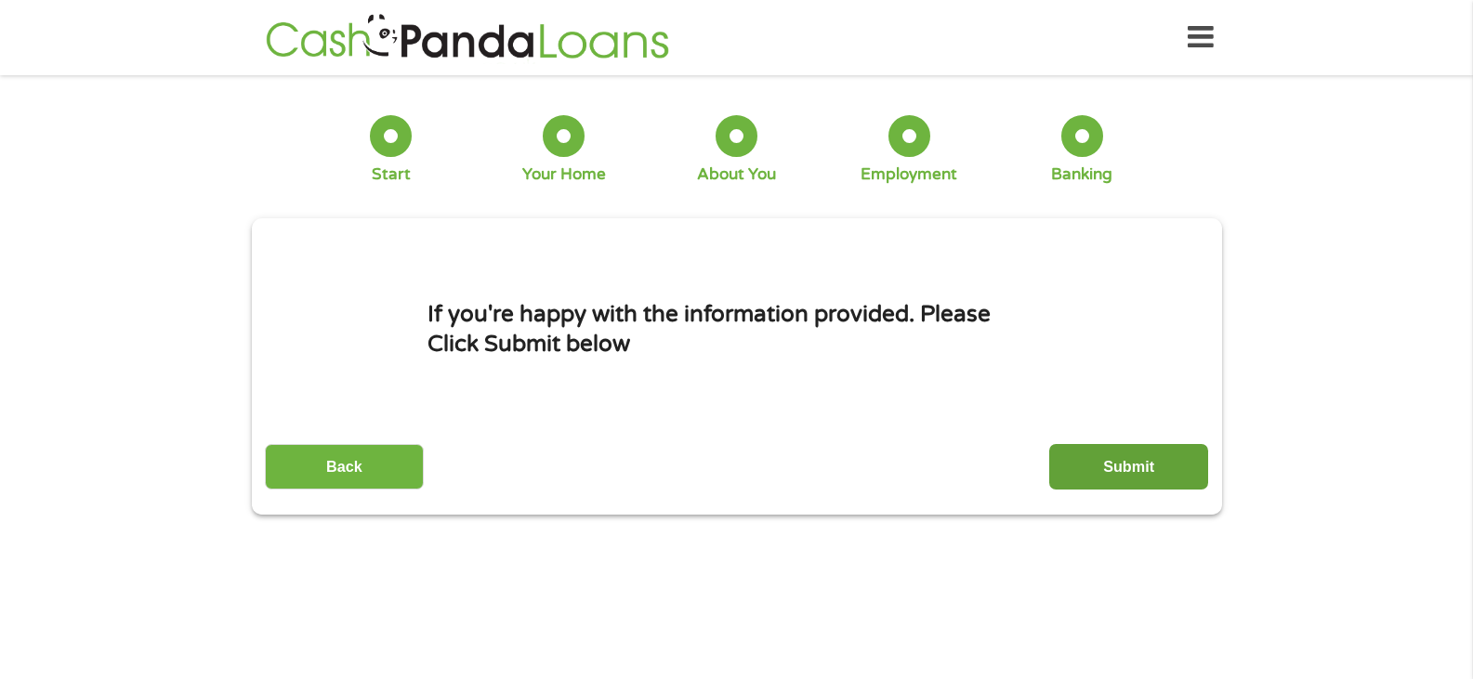
click at [1107, 466] on input "Submit" at bounding box center [1128, 467] width 159 height 46
